Goal: Obtain resource: Obtain resource

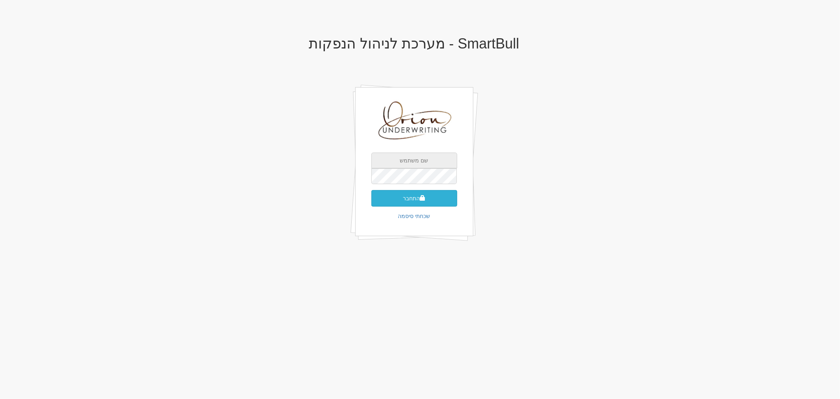
type input "[EMAIL_ADDRESS][DOMAIN_NAME]"
click at [434, 197] on button "התחבר" at bounding box center [414, 198] width 86 height 17
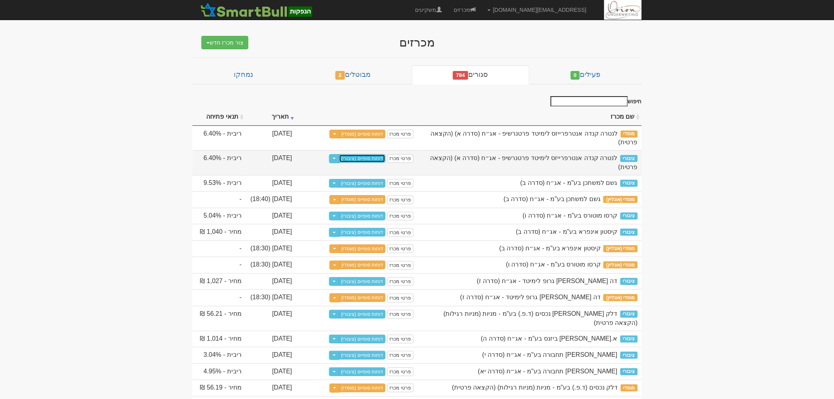
click at [365, 154] on link "דוחות סופיים (ציבורי)" at bounding box center [362, 158] width 47 height 9
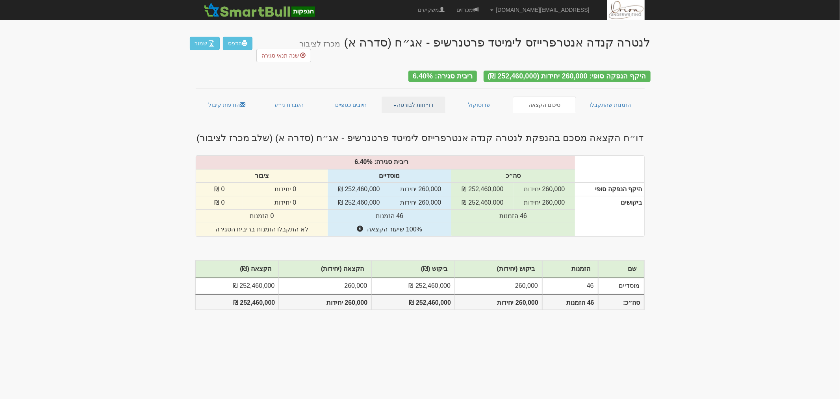
click at [400, 97] on link "דו״חות לבורסה" at bounding box center [414, 105] width 64 height 17
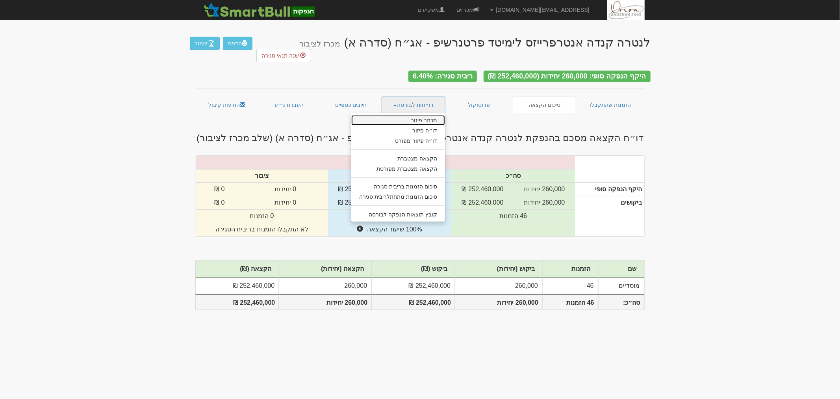
click at [415, 115] on link "מכתב פיזור" at bounding box center [398, 120] width 94 height 10
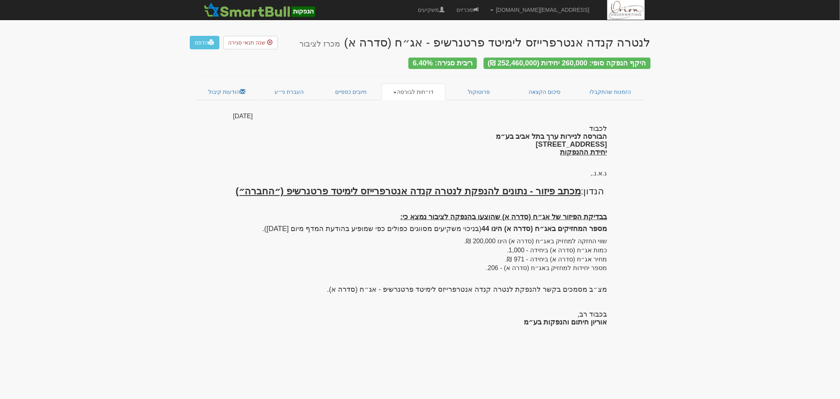
click at [420, 93] on link "דו״חות לבורסה" at bounding box center [414, 92] width 64 height 17
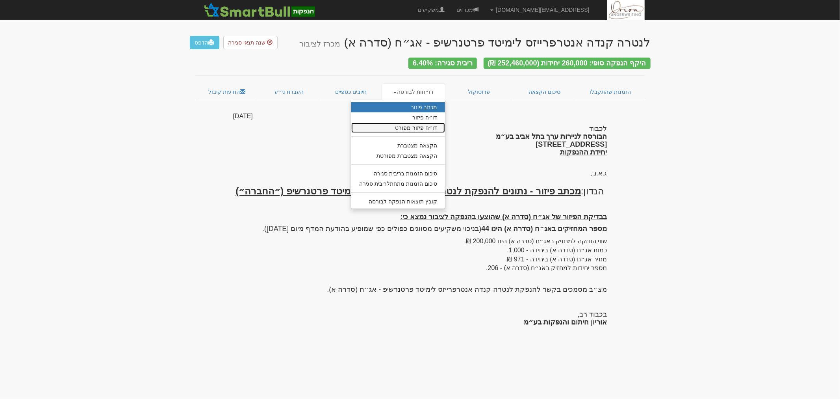
click at [423, 123] on link "דו״ח פיזור מפורט" at bounding box center [398, 128] width 94 height 10
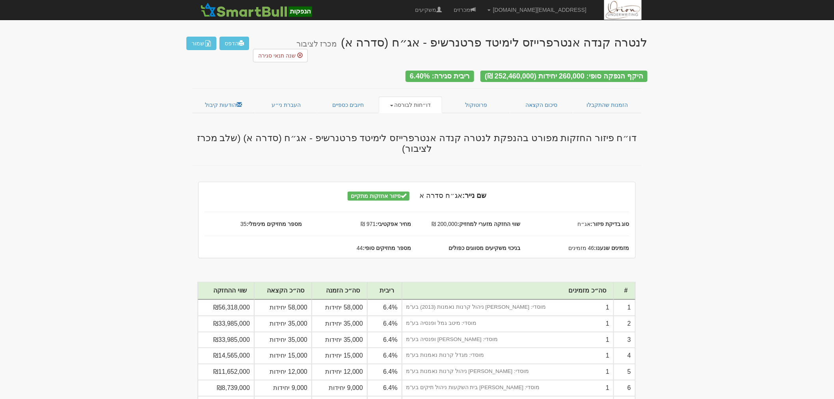
drag, startPoint x: 350, startPoint y: 219, endPoint x: 638, endPoint y: 123, distance: 303.9
click at [631, 133] on h3 "דו״ח פיזור החזקות מפורט בהנפקת לנטרה קנדה אנטרפרייזס לימיטד פרטנרשיפ - אג״ח (סד…" at bounding box center [416, 143] width 461 height 21
drag, startPoint x: 631, startPoint y: 123, endPoint x: 226, endPoint y: 200, distance: 411.8
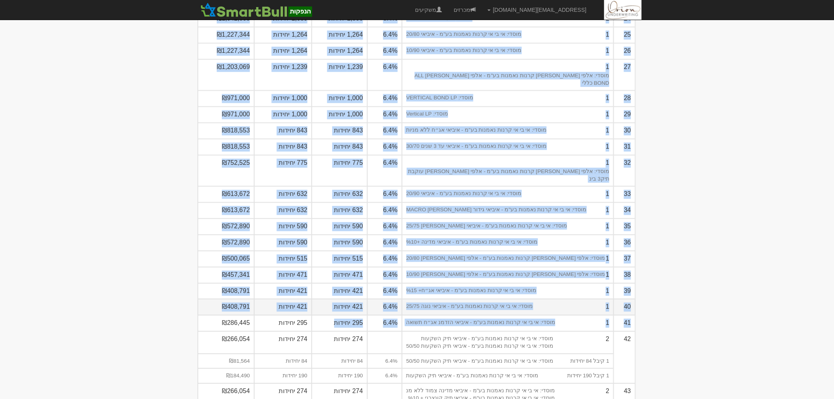
drag, startPoint x: 632, startPoint y: 122, endPoint x: 364, endPoint y: 250, distance: 296.5
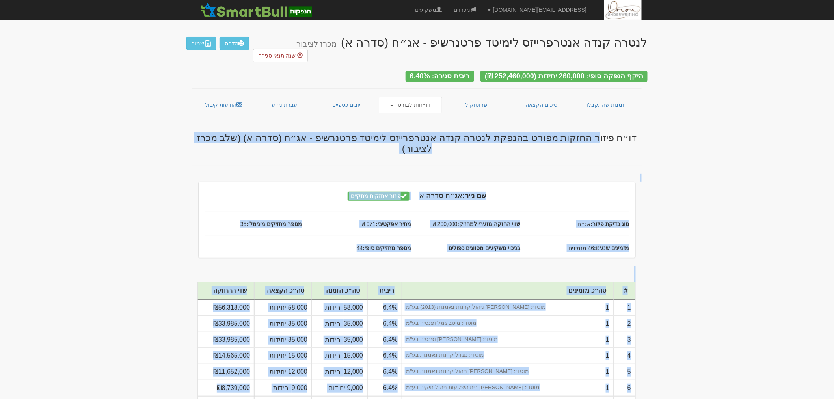
click at [641, 133] on h3 "דו״ח פיזור החזקות מפורט בהנפקת לנטרה קנדה אנטרפרייזס לימיטד פרטנרשיפ - אג״ח (סד…" at bounding box center [416, 143] width 461 height 21
click at [637, 133] on h3 "דו״ח פיזור החזקות מפורט בהנפקת לנטרה קנדה אנטרפרייזס לימיטד פרטנרשיפ - אג״ח (סד…" at bounding box center [416, 143] width 461 height 21
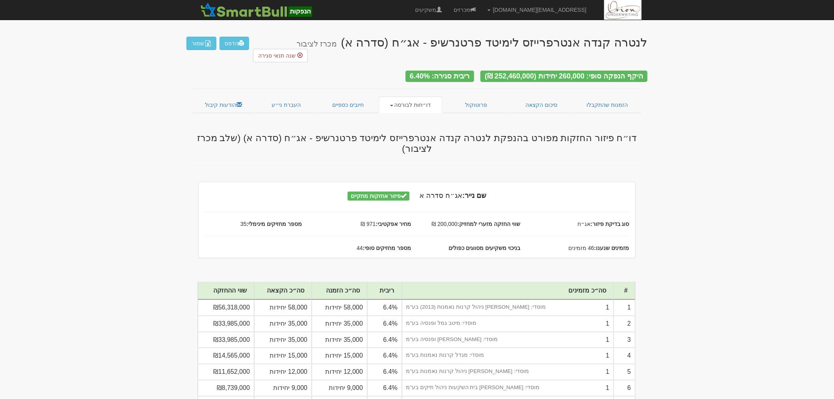
click at [629, 133] on h3 "דו״ח פיזור החזקות מפורט בהנפקת לנטרה קנדה אנטרפרייזס לימיטד פרטנרשיפ - אג״ח (סד…" at bounding box center [416, 143] width 461 height 21
click at [628, 133] on h3 "דו״ח פיזור החזקות מפורט בהנפקת לנטרה קנדה אנטרפרייזס לימיטד פרטנרשיפ - אג״ח (סד…" at bounding box center [416, 143] width 461 height 21
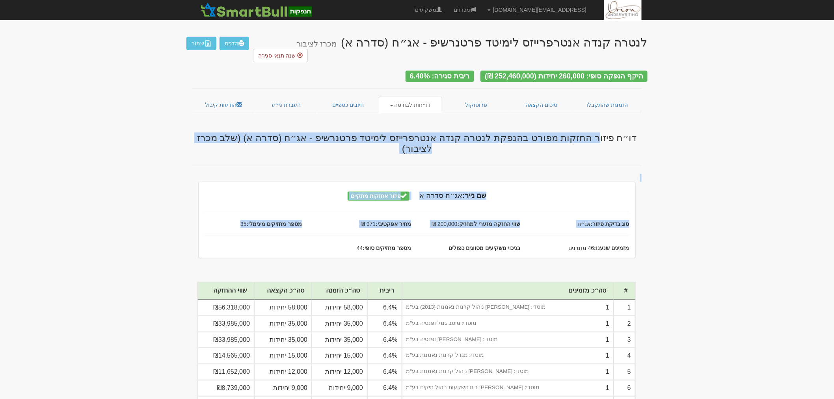
drag, startPoint x: 628, startPoint y: 121, endPoint x: 224, endPoint y: 200, distance: 412.1
click at [418, 97] on link "דו״חות לבורסה" at bounding box center [411, 105] width 64 height 17
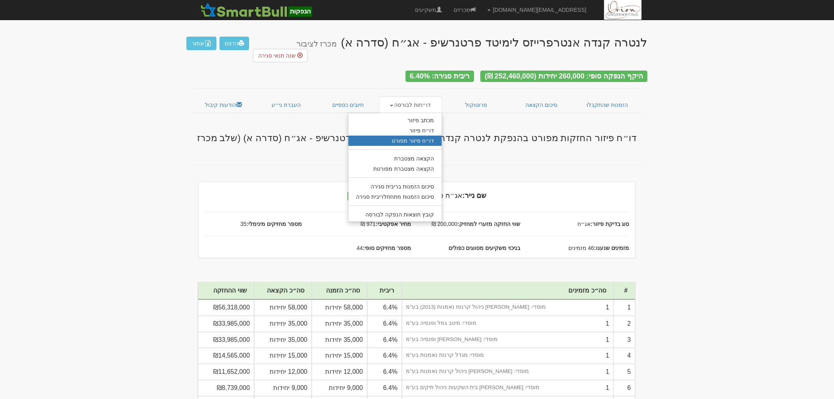
click at [417, 113] on ul "מכתב פיזור דו״ח פיזור דו״ח פיזור מפורט הקצאה מצטברת הקצאה מצטברת מפורטת סיכום ה…" at bounding box center [395, 167] width 95 height 109
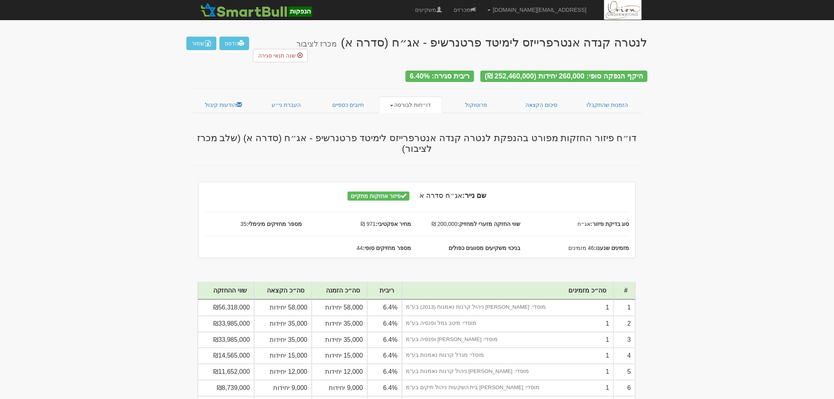
click at [419, 97] on link "דו״חות לבורסה" at bounding box center [411, 105] width 64 height 17
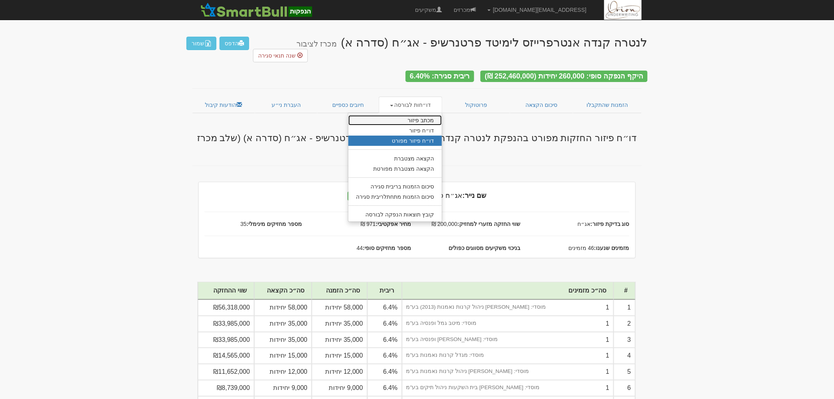
click at [418, 115] on link "מכתב פיזור" at bounding box center [395, 120] width 94 height 10
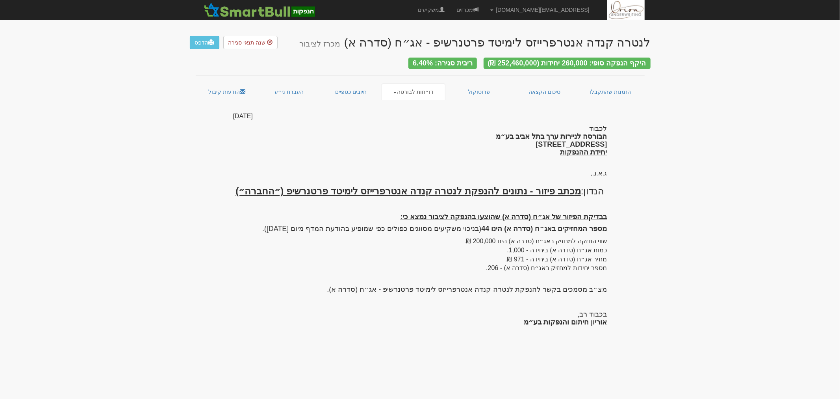
drag, startPoint x: 605, startPoint y: 124, endPoint x: 568, endPoint y: 155, distance: 48.7
click at [568, 155] on div "לכבוד הבורסה לניירות ערך בתל אביב בע״מ רחוב אחוזת בית 2, תל אביב יחידת ההנפקות" at bounding box center [420, 140] width 374 height 39
click at [196, 38] on link "הדפס" at bounding box center [205, 42] width 30 height 13
click at [415, 85] on link "דו״חות לבורסה" at bounding box center [414, 92] width 64 height 17
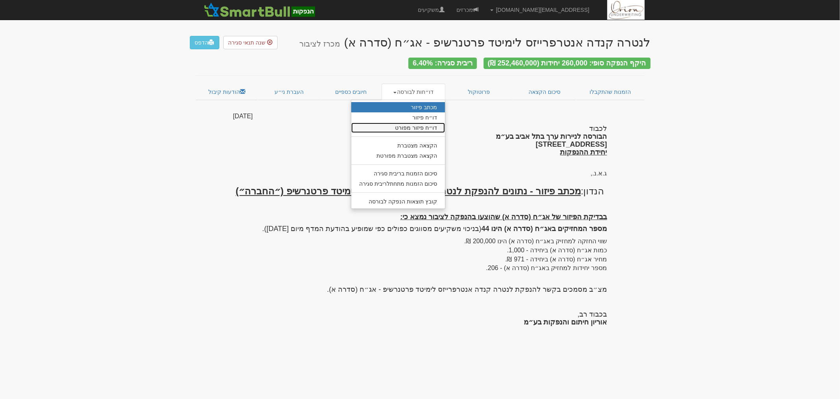
click at [429, 125] on link "דו״ח פיזור מפורט" at bounding box center [398, 128] width 94 height 10
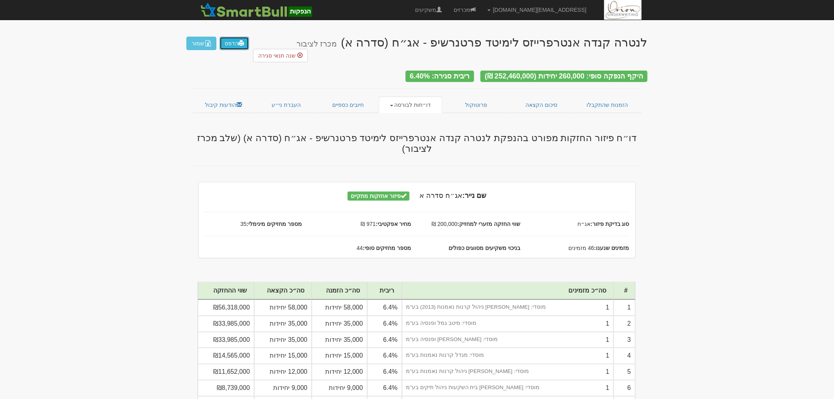
click at [239, 44] on span at bounding box center [241, 43] width 6 height 6
